Goal: Task Accomplishment & Management: Use online tool/utility

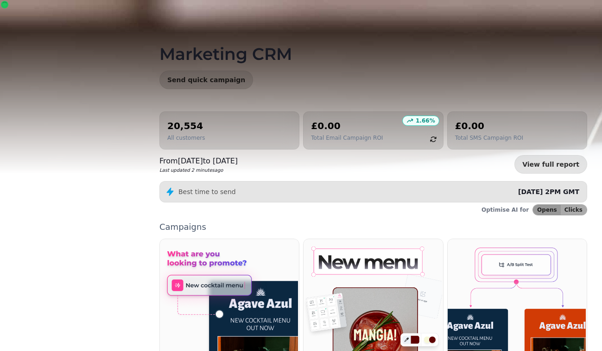
click at [122, 69] on link "Marketing" at bounding box center [72, 78] width 121 height 19
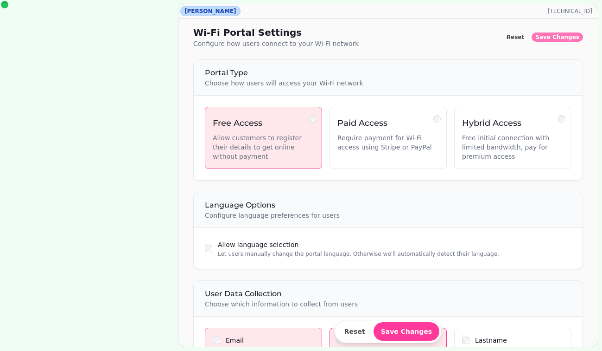
click at [563, 41] on button "Save Changes" at bounding box center [557, 36] width 51 height 9
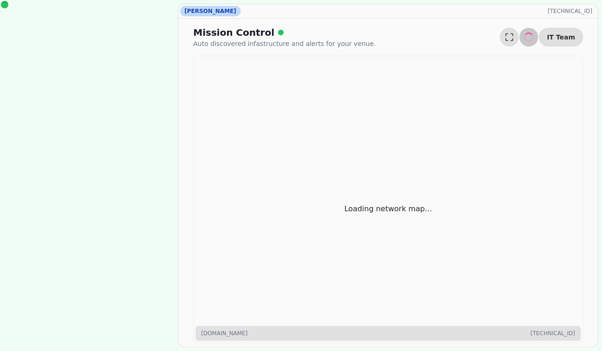
scroll to position [100, 0]
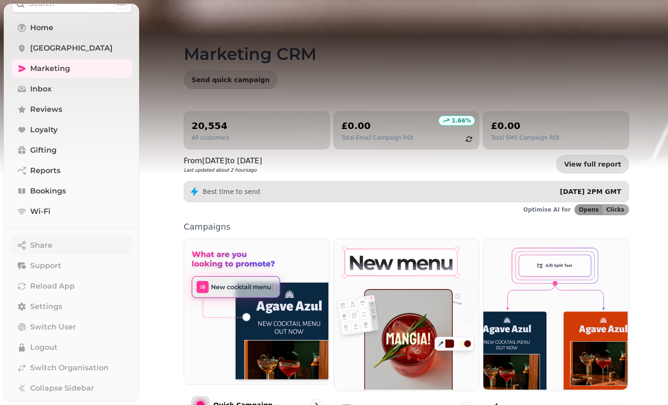
scroll to position [44, 0]
click at [69, 350] on span "Switch Organisation" at bounding box center [69, 367] width 78 height 11
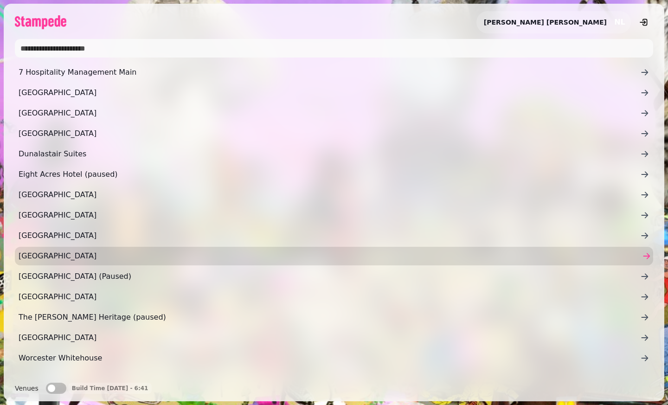
click at [109, 263] on link "[GEOGRAPHIC_DATA]" at bounding box center [334, 256] width 638 height 19
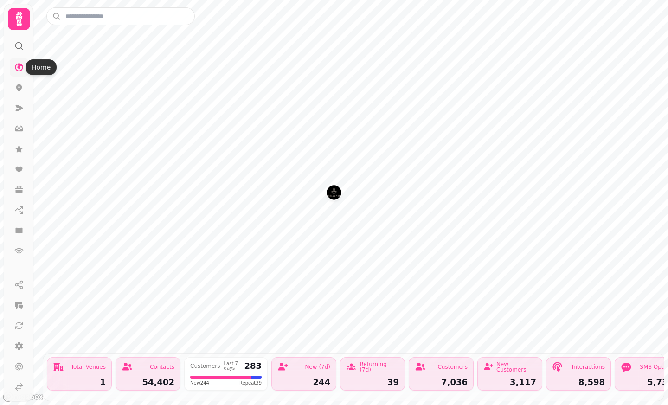
click at [19, 66] on icon at bounding box center [19, 67] width 8 height 8
click at [20, 124] on icon at bounding box center [18, 128] width 9 height 9
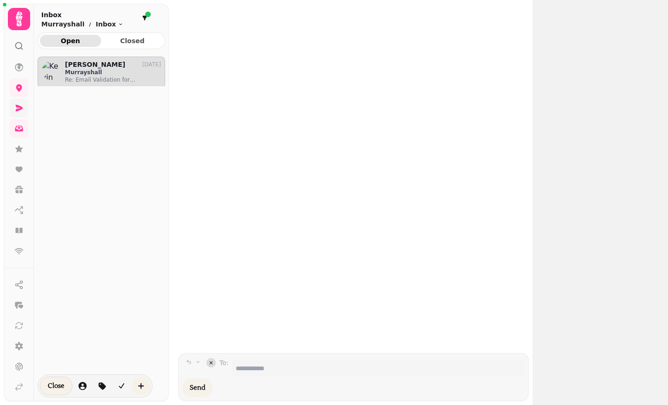
scroll to position [333, 121]
click at [19, 113] on link at bounding box center [19, 108] width 19 height 19
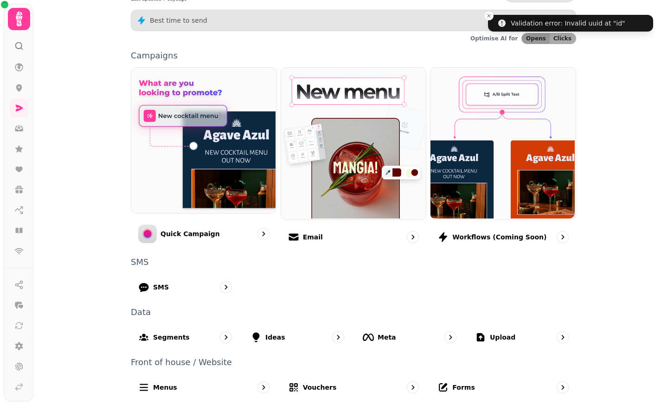
scroll to position [174, 0]
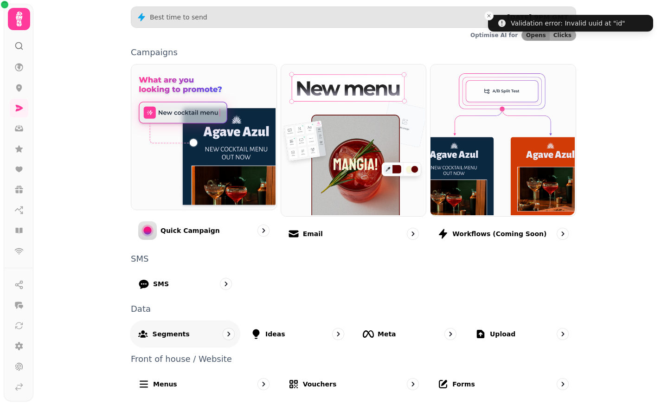
click at [222, 340] on div "Segments" at bounding box center [185, 333] width 111 height 27
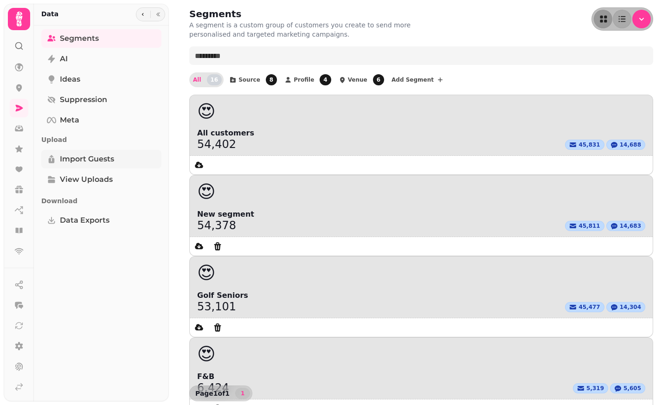
click at [84, 159] on span "Import Guests" at bounding box center [87, 158] width 54 height 11
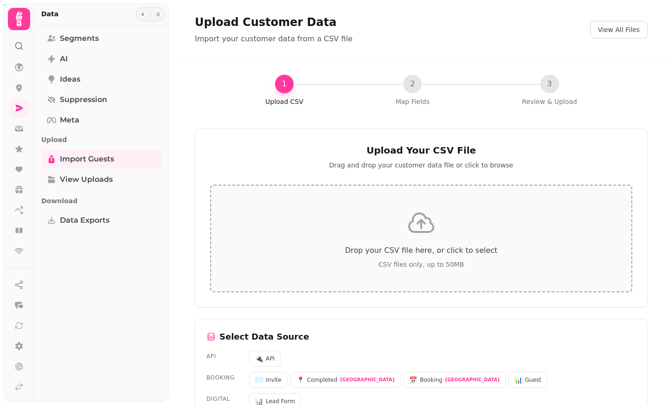
click at [393, 219] on div "Drop your CSV file here, or click to select CSV files only, up to 50MB" at bounding box center [421, 239] width 422 height 108
click at [375, 213] on div "Drop your CSV file here, or click to select CSV files only, up to 50MB" at bounding box center [421, 239] width 422 height 108
type input "**********"
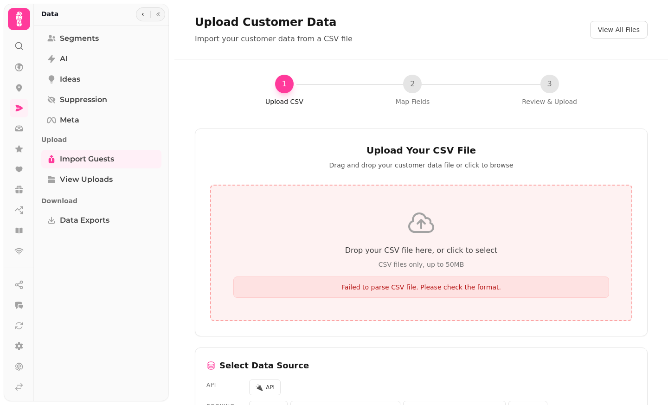
click at [418, 296] on div "Failed to parse CSV file. Please check the format." at bounding box center [421, 286] width 376 height 21
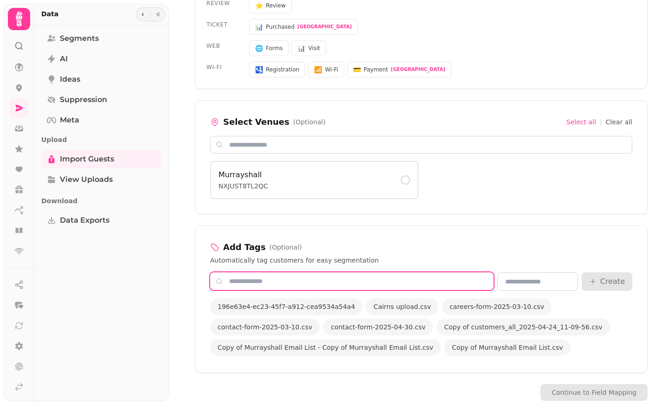
click at [364, 284] on input "text" at bounding box center [351, 281] width 283 height 18
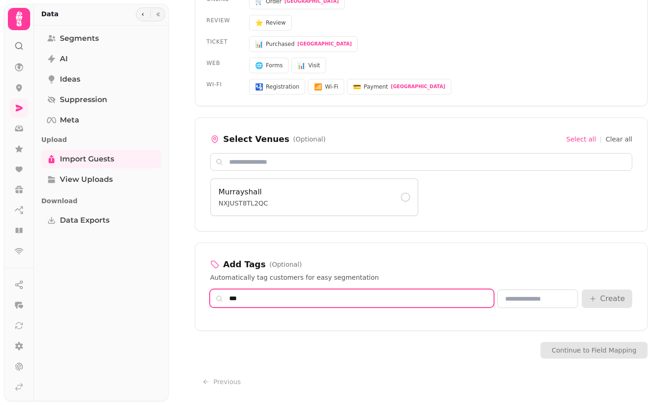
scroll to position [535, 0]
type input "**********"
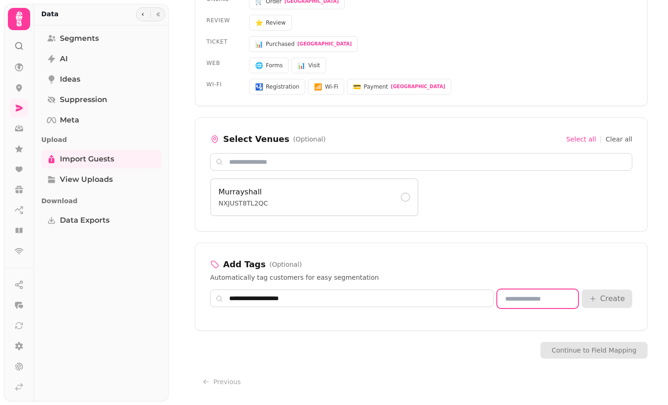
click at [526, 304] on input "text" at bounding box center [537, 298] width 81 height 19
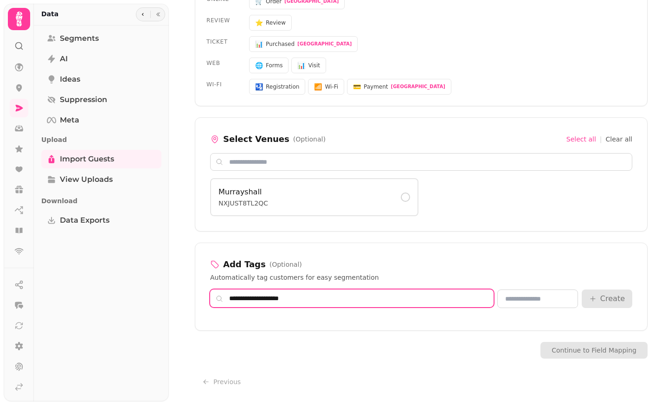
click at [365, 299] on input "**********" at bounding box center [351, 298] width 283 height 18
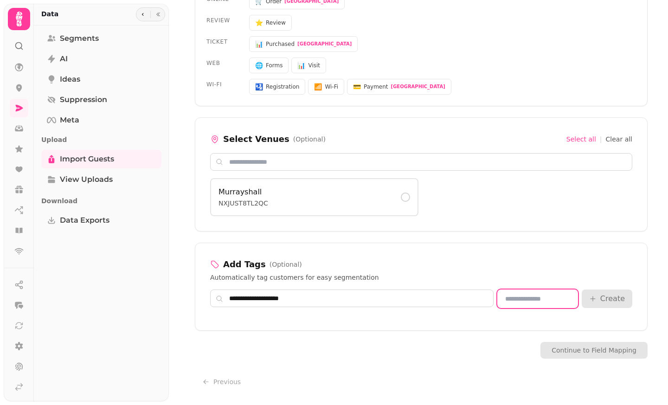
click at [514, 296] on input "text" at bounding box center [537, 298] width 81 height 19
paste input "**********"
type input "**********"
click at [602, 298] on button "Create" at bounding box center [607, 298] width 51 height 19
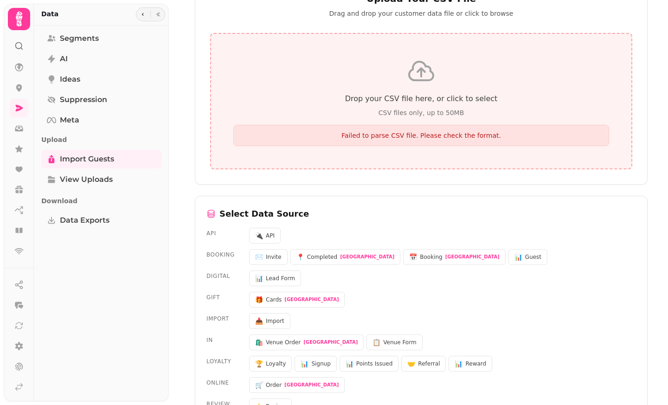
scroll to position [0, 0]
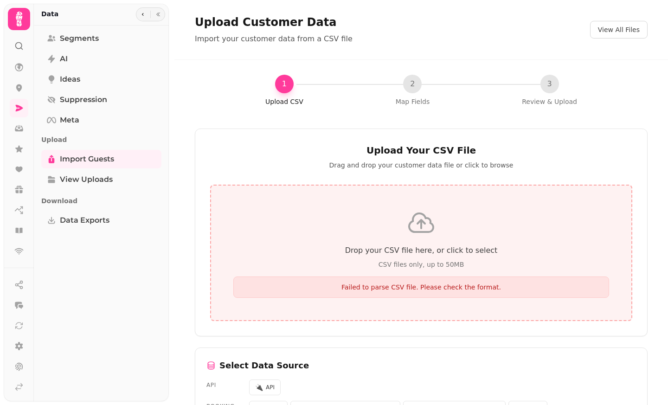
click at [428, 229] on icon at bounding box center [421, 223] width 30 height 30
click at [602, 24] on button "View All Files" at bounding box center [619, 30] width 58 height 18
